Goal: Task Accomplishment & Management: Complete application form

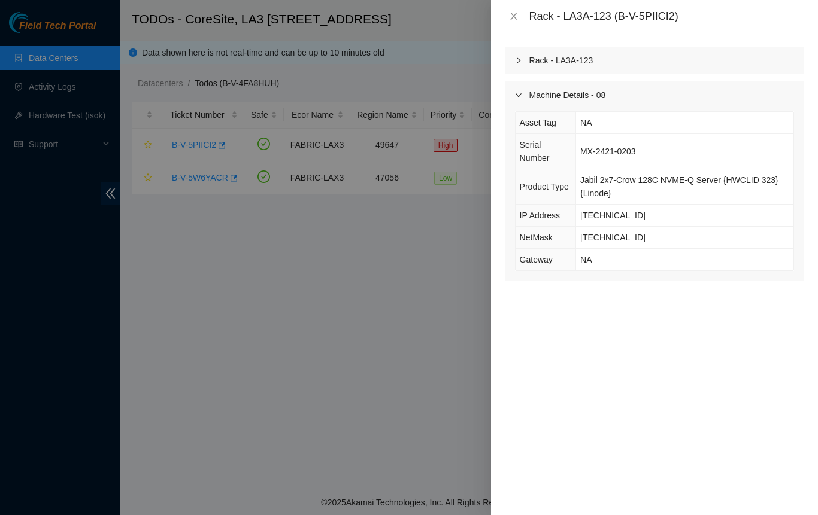
click at [418, 330] on div at bounding box center [409, 257] width 818 height 515
click at [373, 343] on div at bounding box center [409, 257] width 818 height 515
drag, startPoint x: 751, startPoint y: 10, endPoint x: 518, endPoint y: 29, distance: 233.7
click at [750, 11] on div "Rack - LA3A-123 (B-V-5PIICI2)" at bounding box center [666, 16] width 274 height 13
click at [511, 16] on icon "close" at bounding box center [514, 16] width 10 height 10
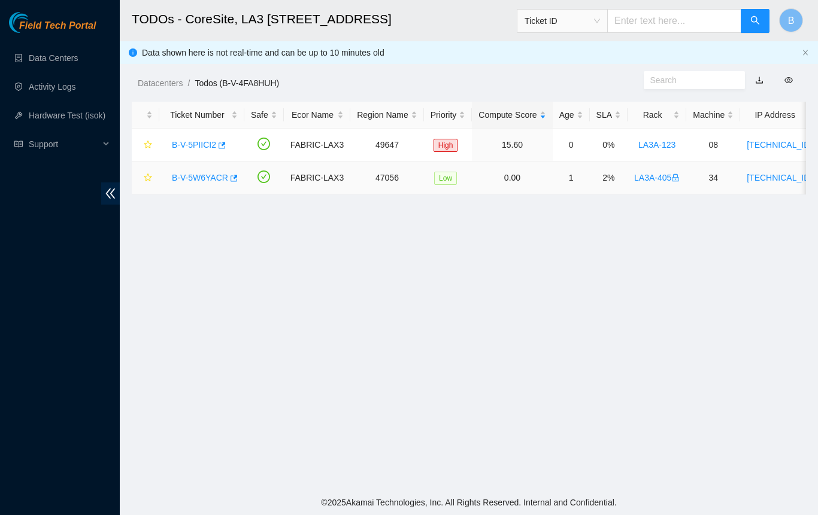
click at [191, 176] on link "B-V-5W6YACR" at bounding box center [200, 178] width 56 height 10
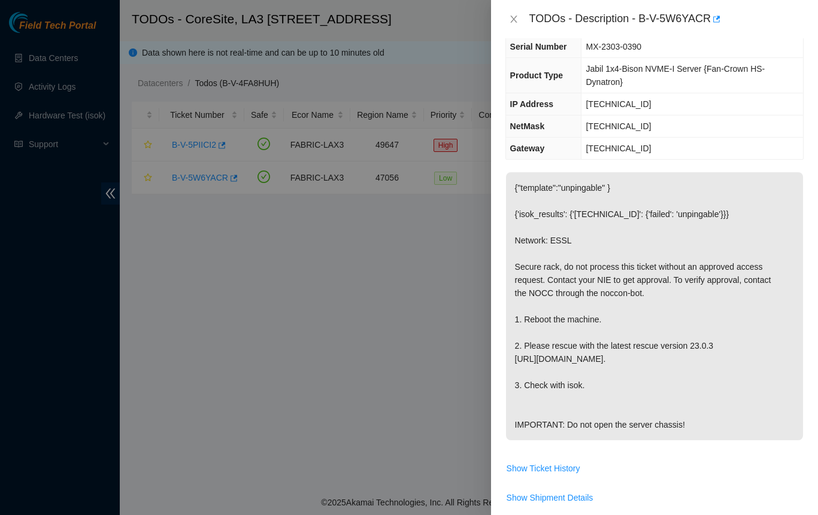
scroll to position [201, 0]
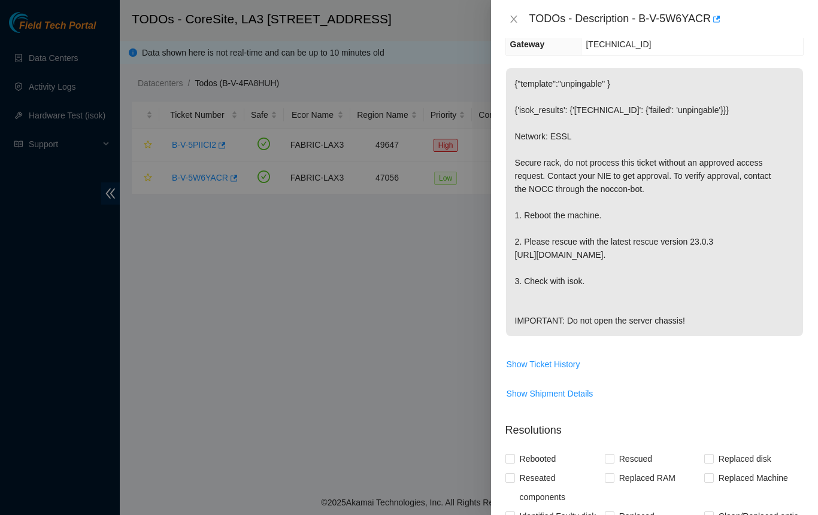
click at [552, 153] on p "{"template":"unpingable" } {'isok_results': {'23.206.215.229': {'failed': 'unpi…" at bounding box center [654, 202] width 297 height 268
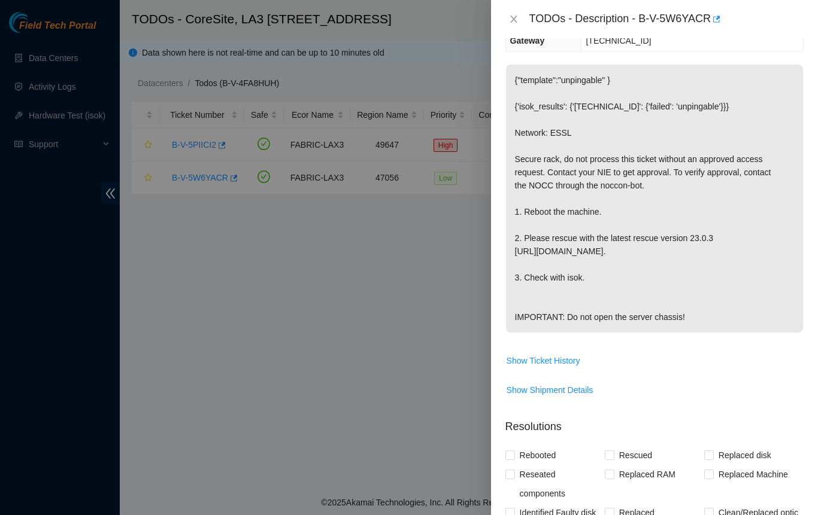
scroll to position [210, 0]
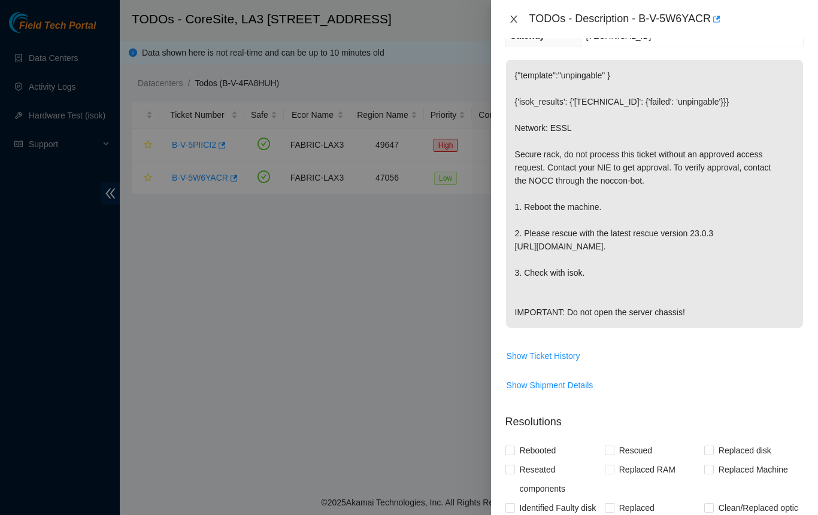
click at [511, 20] on icon "close" at bounding box center [514, 19] width 10 height 10
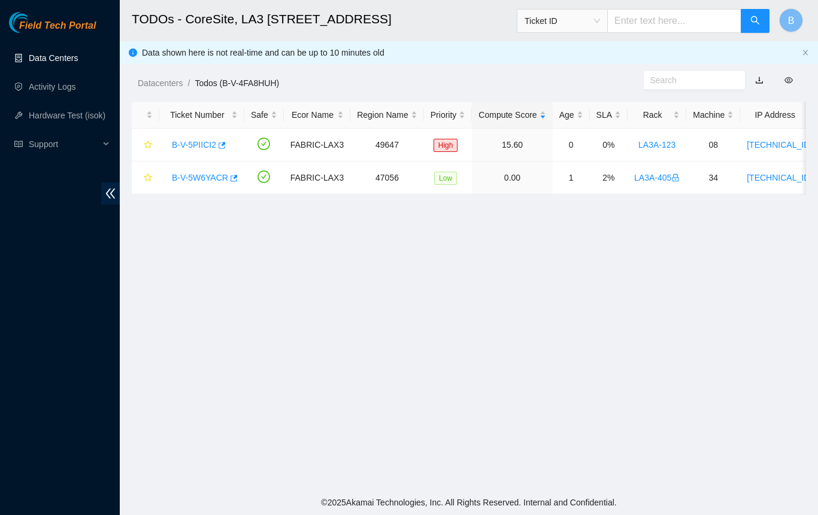
click at [44, 63] on link "Data Centers" at bounding box center [53, 58] width 49 height 10
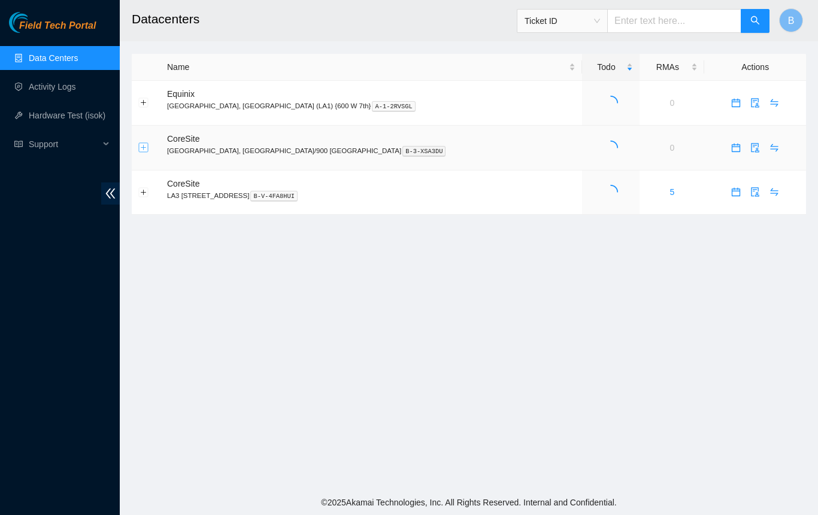
click at [145, 149] on button "Expand row" at bounding box center [144, 148] width 10 height 10
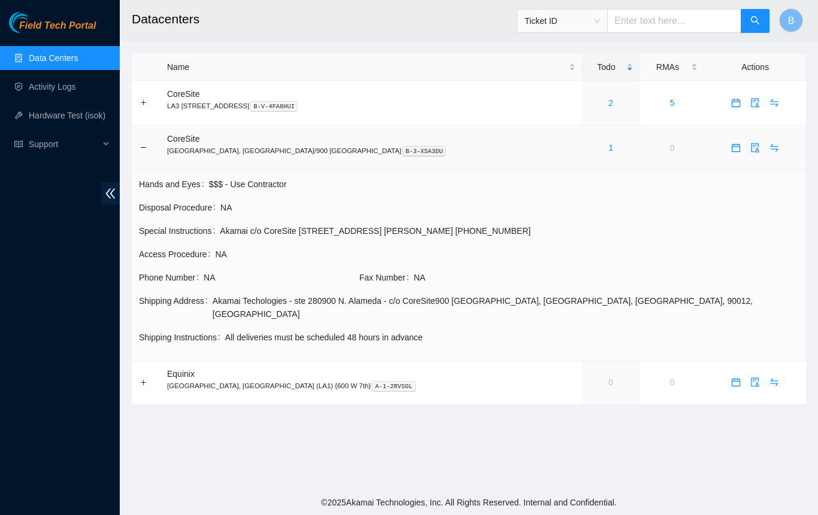
click at [146, 150] on button "Collapse row" at bounding box center [144, 148] width 10 height 10
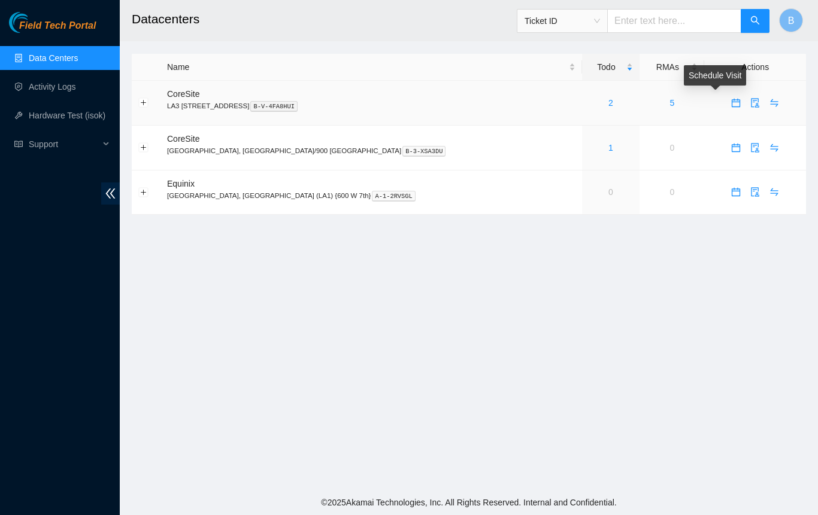
click at [731, 105] on icon "calendar" at bounding box center [736, 103] width 10 height 10
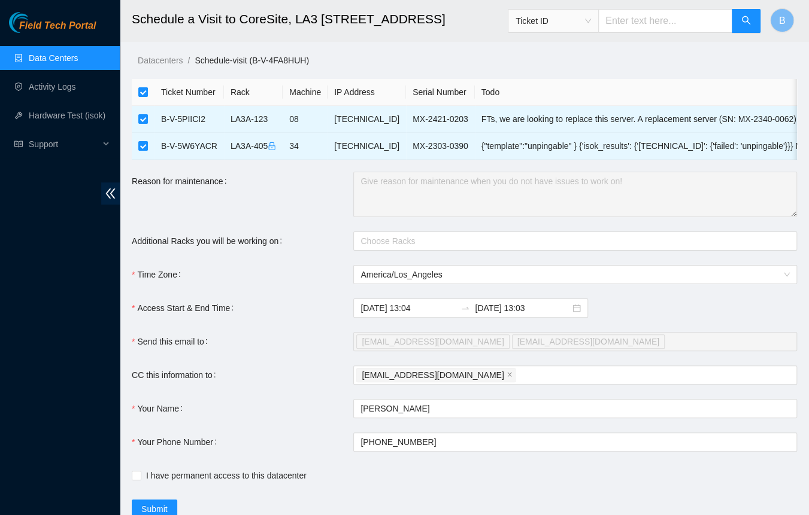
click at [147, 117] on input "checkbox" at bounding box center [143, 119] width 10 height 10
checkbox input "false"
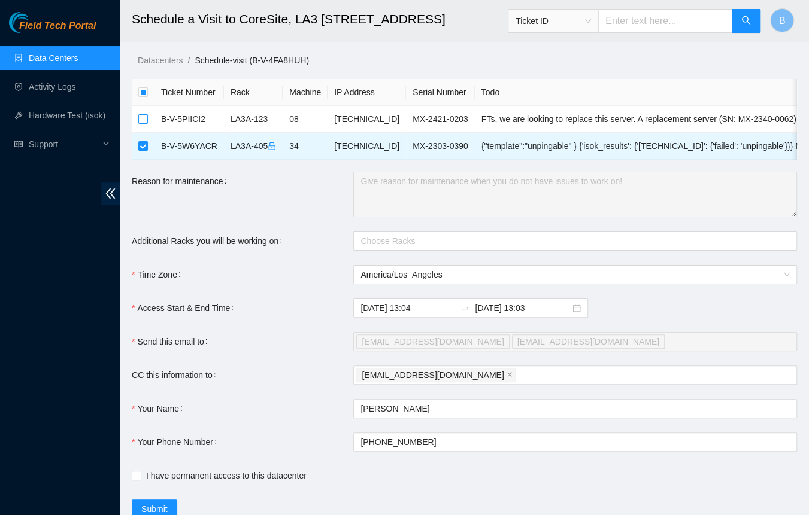
click at [420, 247] on div at bounding box center [569, 241] width 426 height 14
click at [264, 251] on label "Additional Racks you will be working on" at bounding box center [209, 241] width 155 height 19
click at [360, 248] on input "Additional Racks you will be working on" at bounding box center [361, 241] width 2 height 14
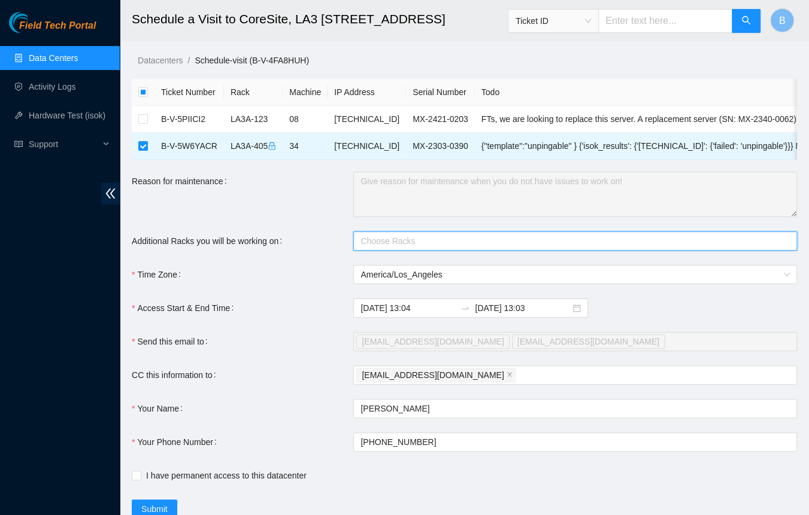
click at [506, 378] on icon "close" at bounding box center [509, 375] width 6 height 6
click at [439, 383] on div at bounding box center [569, 375] width 426 height 14
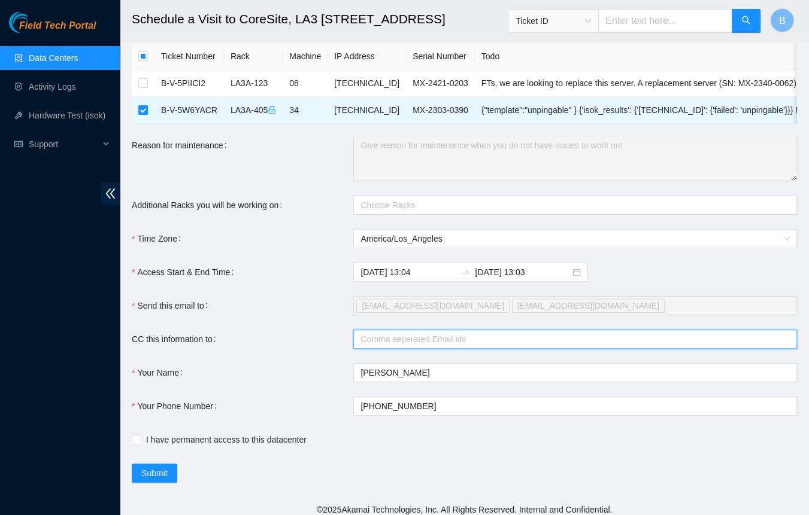
scroll to position [51, 0]
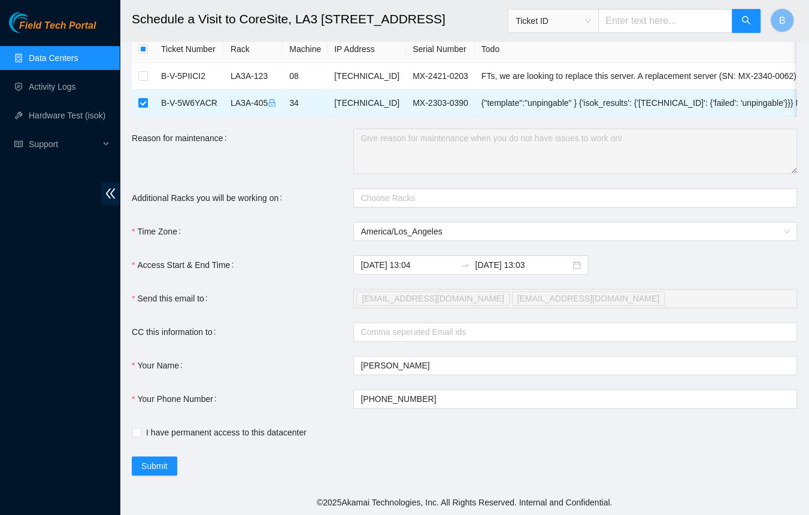
click at [306, 345] on form "Ticket Number Rack Machine IP Address Serial Number Todo B-V-5PIICI2 LA3A-123 0…" at bounding box center [464, 256] width 665 height 440
drag, startPoint x: 368, startPoint y: 265, endPoint x: 342, endPoint y: 270, distance: 26.2
click at [360, 269] on input "2025-09-25 13:04" at bounding box center [407, 265] width 95 height 13
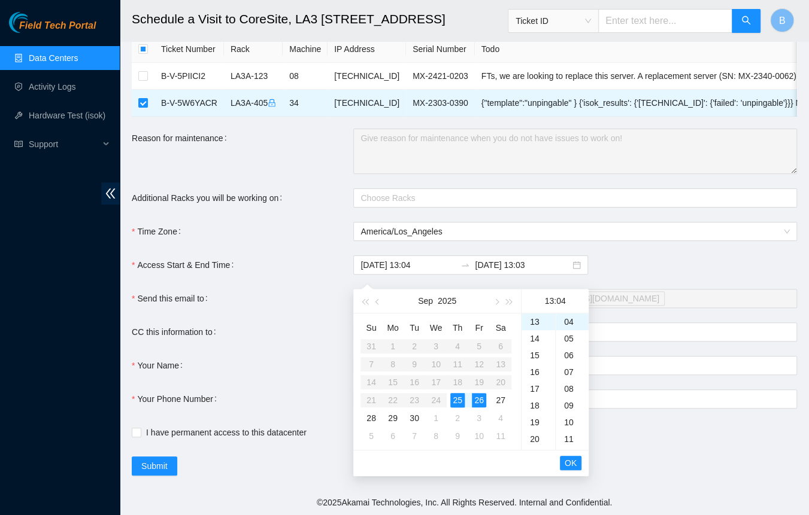
click at [314, 272] on div "Access Start & End Time" at bounding box center [242, 265] width 221 height 19
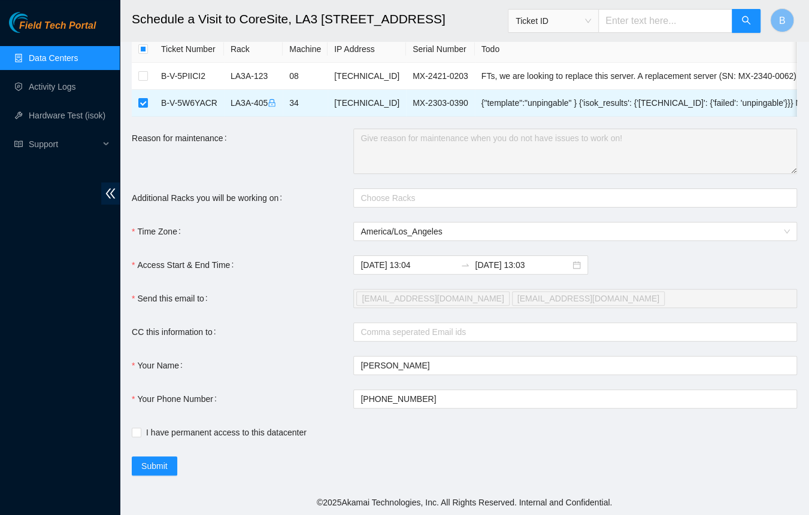
drag, startPoint x: 536, startPoint y: 464, endPoint x: 367, endPoint y: 385, distance: 186.9
click at [536, 464] on div "Submit" at bounding box center [354, 466] width 444 height 19
click at [60, 343] on div "Field Tech Portal Data Centers Activity Logs Hardware Test (isok) Support" at bounding box center [60, 263] width 120 height 503
click at [91, 311] on div "Field Tech Portal Data Centers Activity Logs Hardware Test (isok) Support" at bounding box center [60, 263] width 120 height 503
click at [248, 331] on div "CC this information to" at bounding box center [242, 332] width 221 height 19
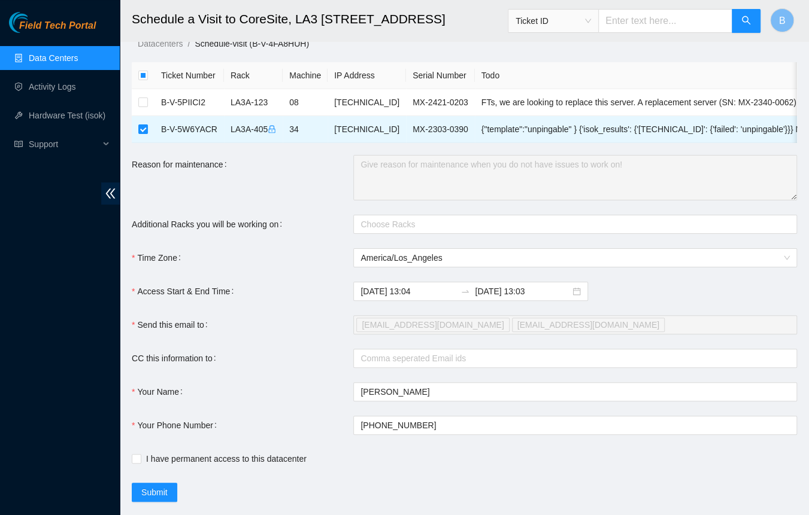
scroll to position [0, 0]
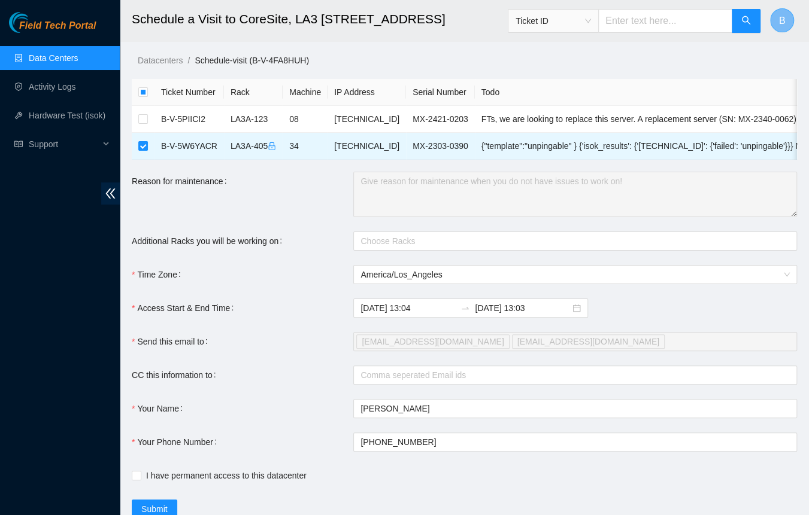
click at [782, 20] on span "B" at bounding box center [782, 20] width 7 height 15
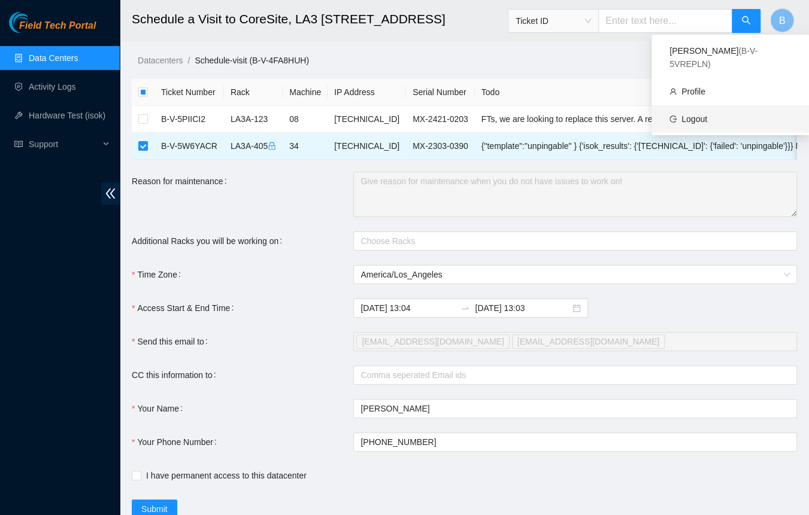
click at [690, 114] on link "Logout" at bounding box center [694, 119] width 26 height 10
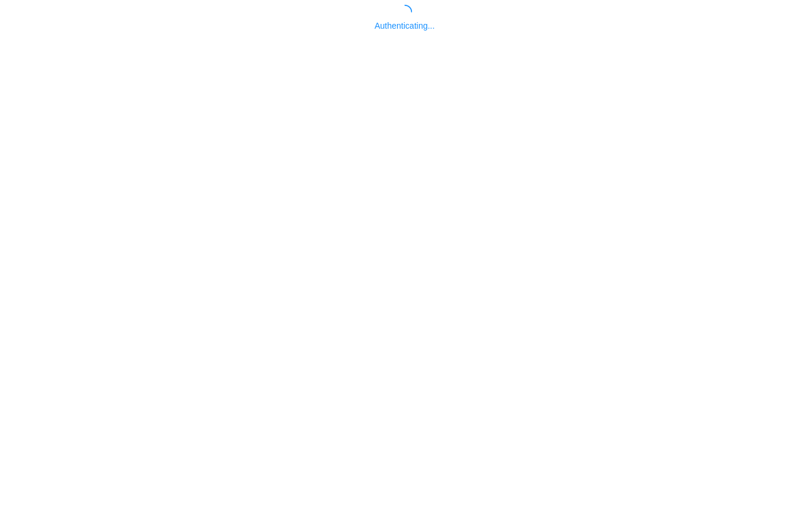
click at [169, 63] on body "Authenticating..." at bounding box center [404, 262] width 809 height 515
click at [407, 29] on div "Authenticating..." at bounding box center [404, 25] width 60 height 13
